Goal: Transaction & Acquisition: Purchase product/service

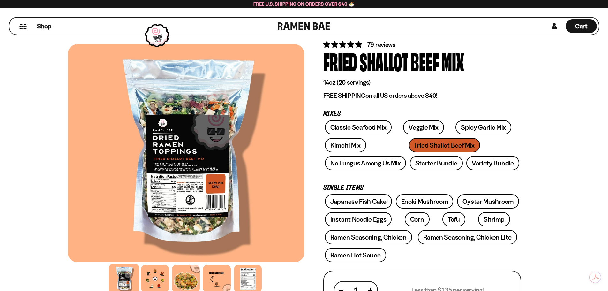
scroll to position [96, 0]
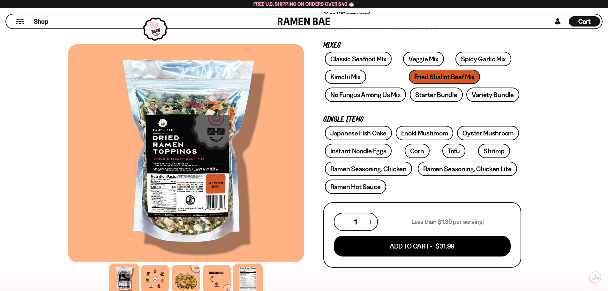
click at [245, 275] on div at bounding box center [248, 278] width 30 height 30
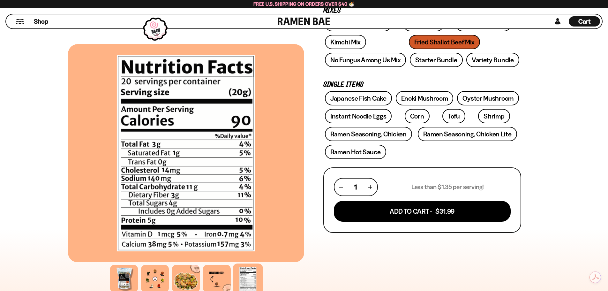
scroll to position [70, 0]
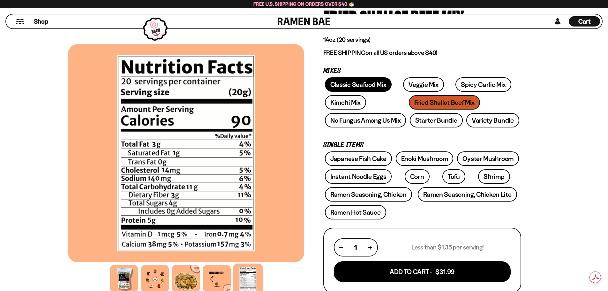
click at [343, 82] on link "Classic Seafood Mix" at bounding box center [358, 84] width 67 height 14
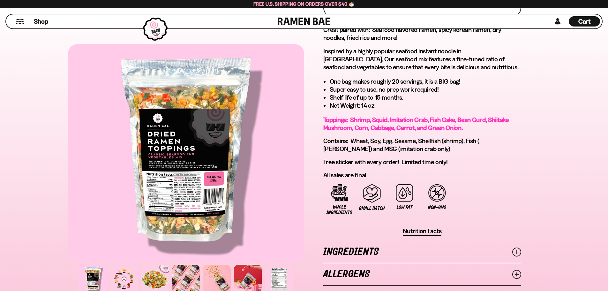
scroll to position [383, 0]
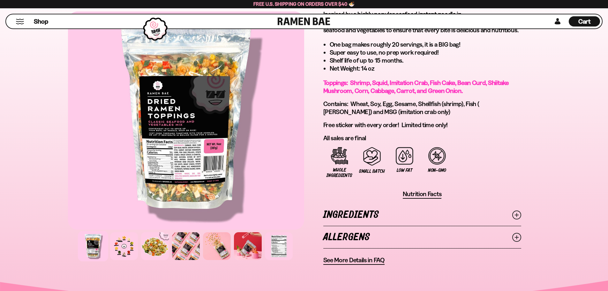
click at [516, 237] on line at bounding box center [516, 236] width 3 height 3
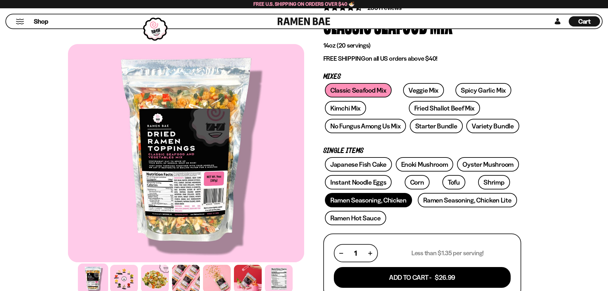
scroll to position [64, 0]
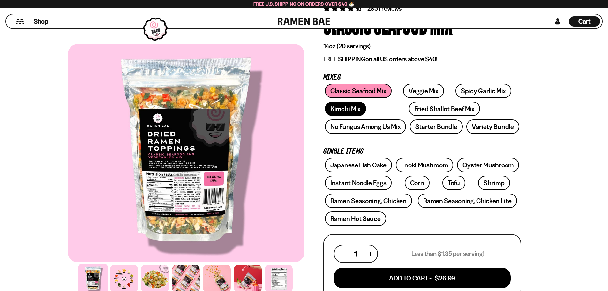
click at [344, 111] on link "Kimchi Mix" at bounding box center [345, 109] width 41 height 14
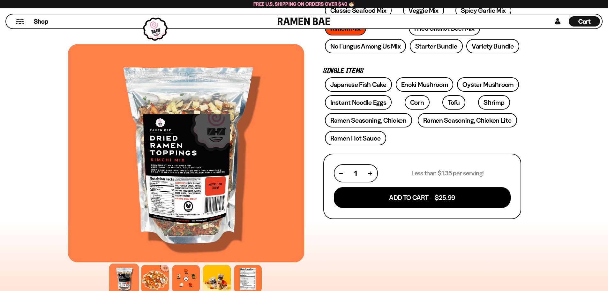
scroll to position [32, 0]
